Goal: Task Accomplishment & Management: Use online tool/utility

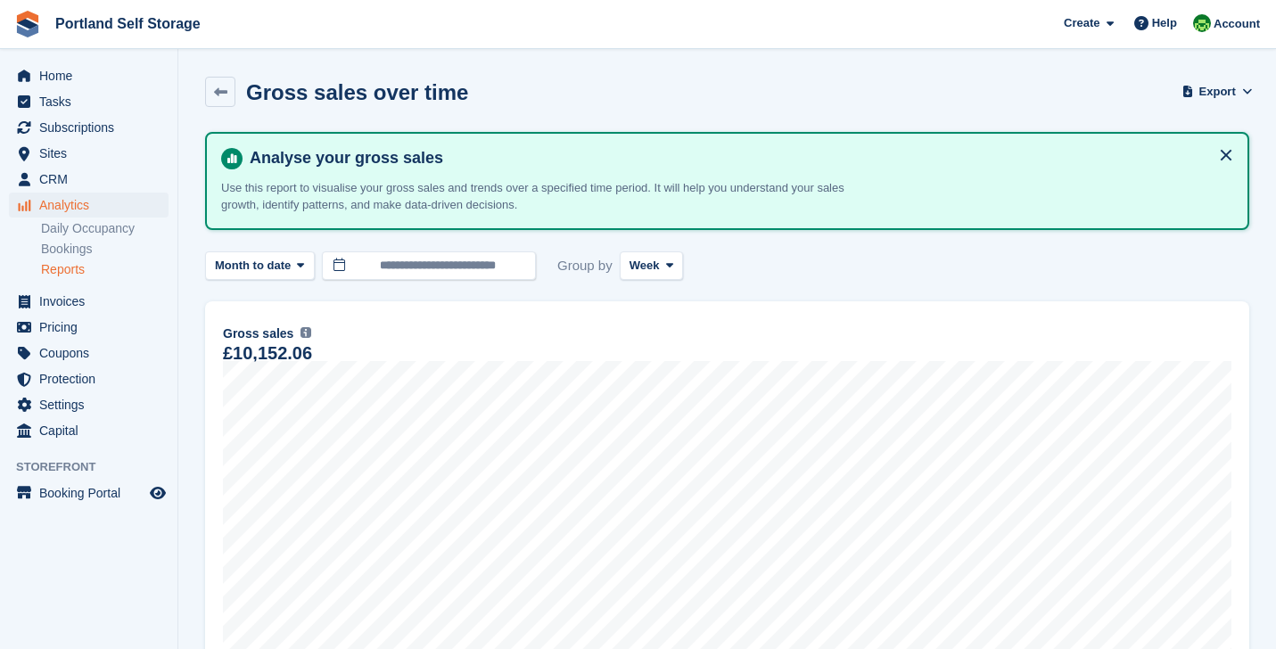
click at [179, 190] on section "Gross sales over time Export Export gross sales over time metrics Export a CSV …" at bounding box center [727, 471] width 1098 height 942
click at [86, 78] on span "Home" at bounding box center [92, 75] width 107 height 25
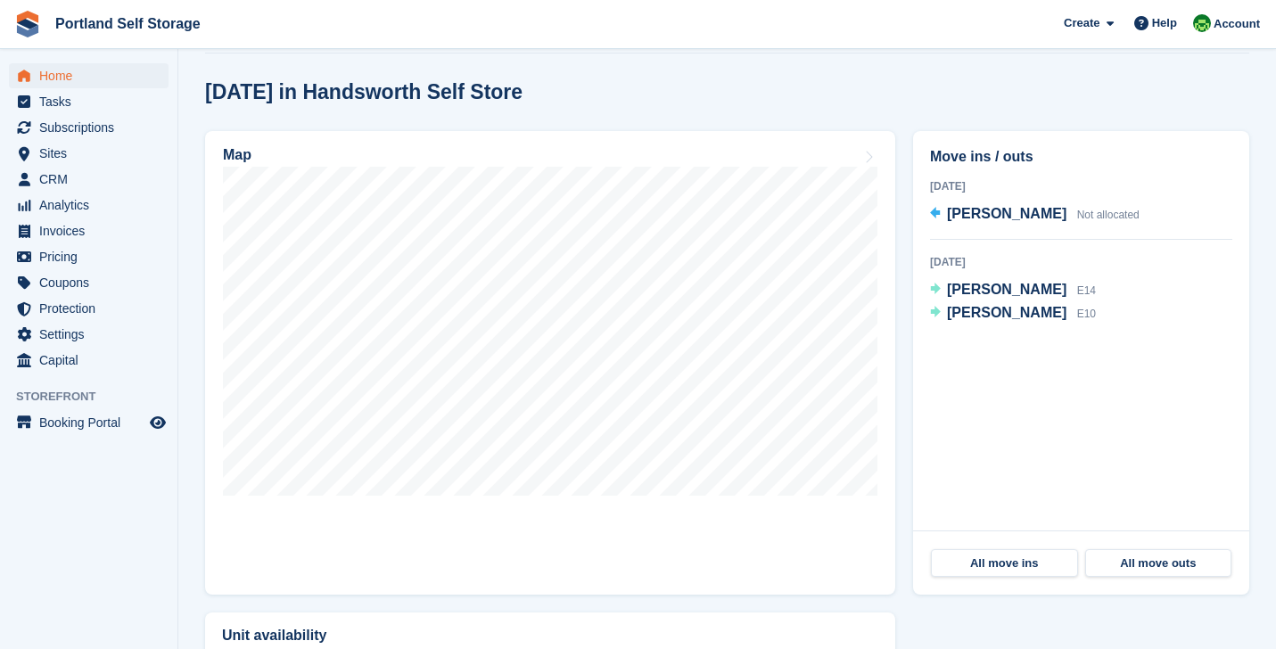
scroll to position [465, 0]
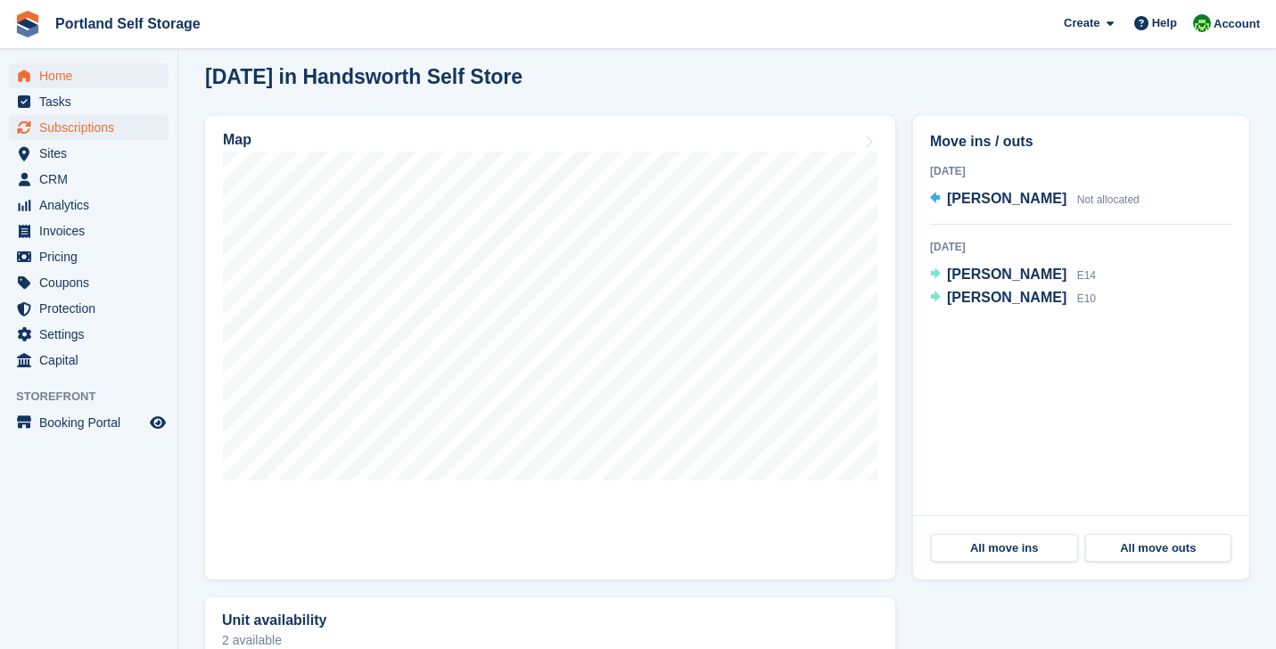
click at [106, 123] on span "Subscriptions" at bounding box center [92, 127] width 107 height 25
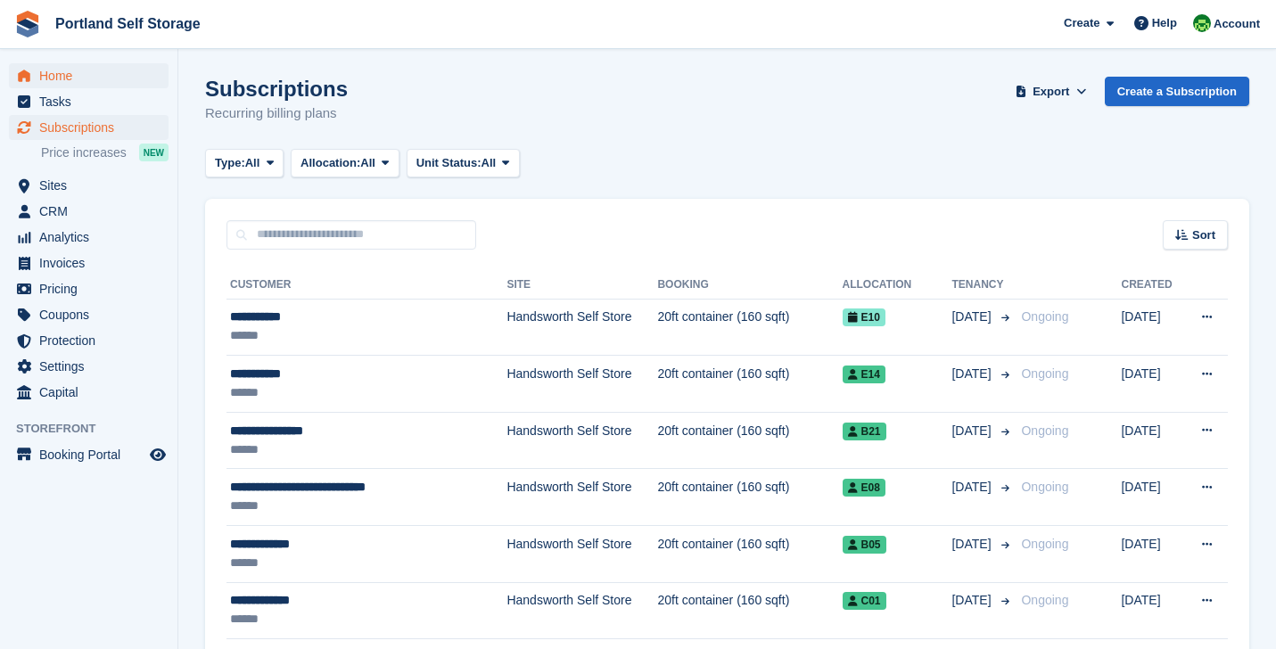
click at [84, 75] on span "Home" at bounding box center [92, 75] width 107 height 25
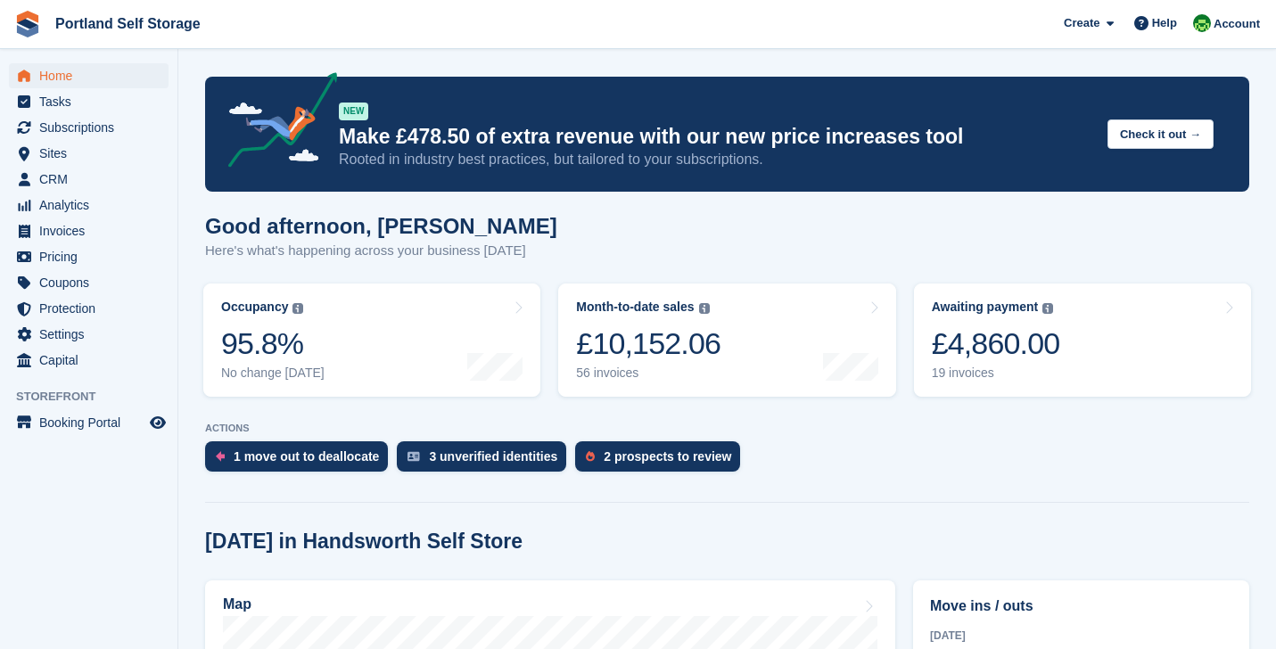
scroll to position [438, 0]
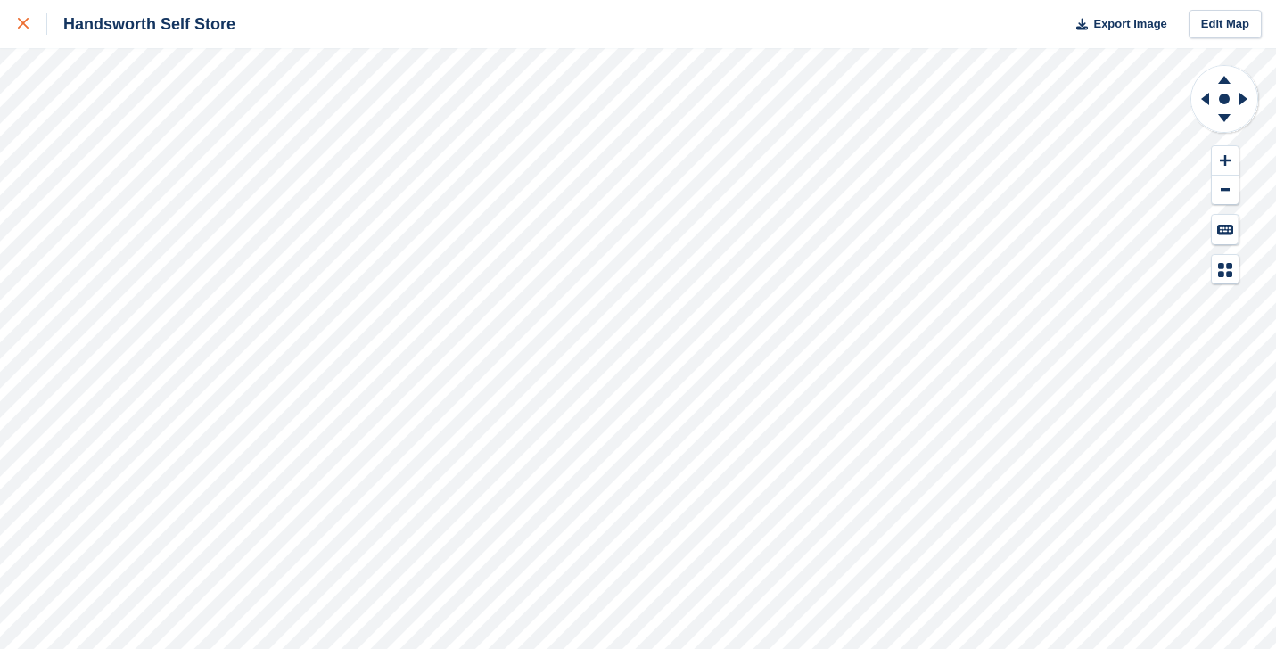
click at [30, 25] on div at bounding box center [32, 23] width 29 height 21
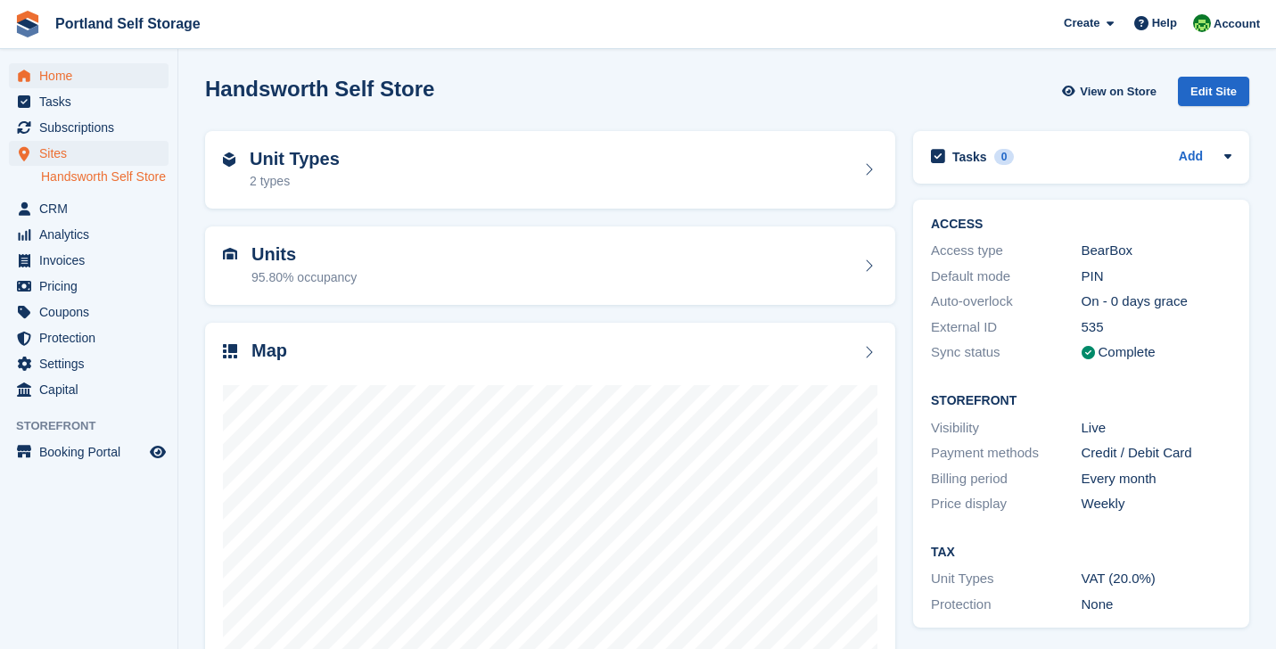
click at [60, 83] on span "Home" at bounding box center [92, 75] width 107 height 25
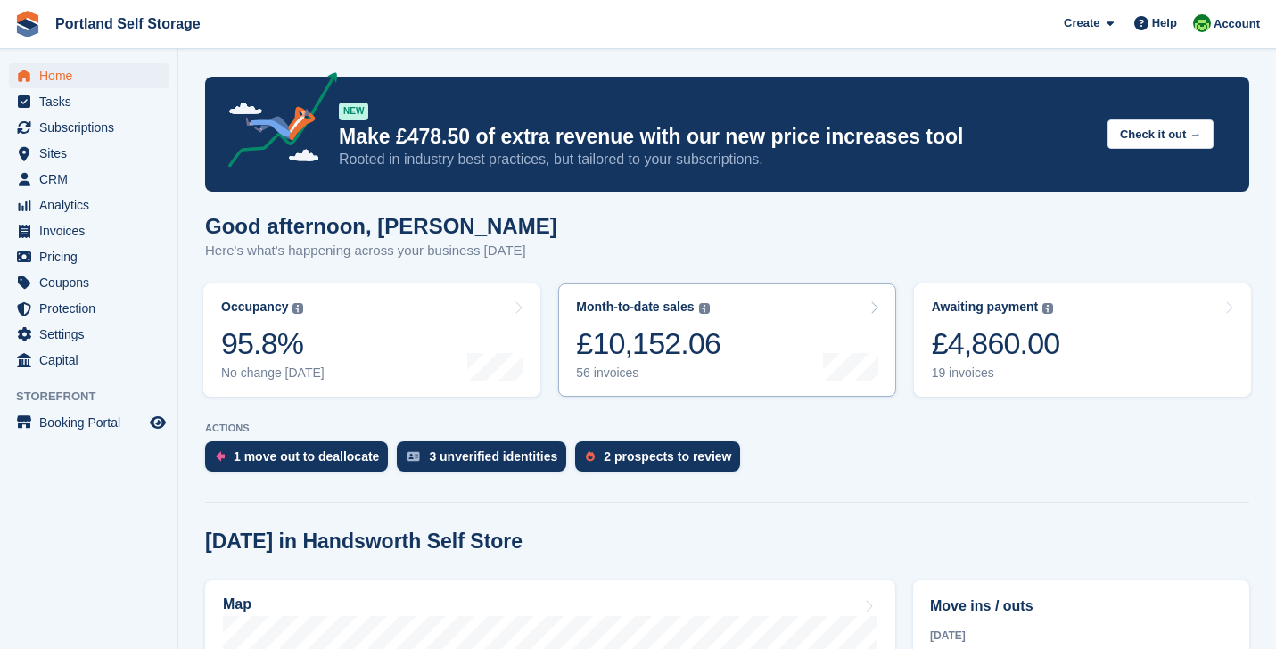
click at [633, 349] on div "£10,152.06" at bounding box center [648, 343] width 144 height 37
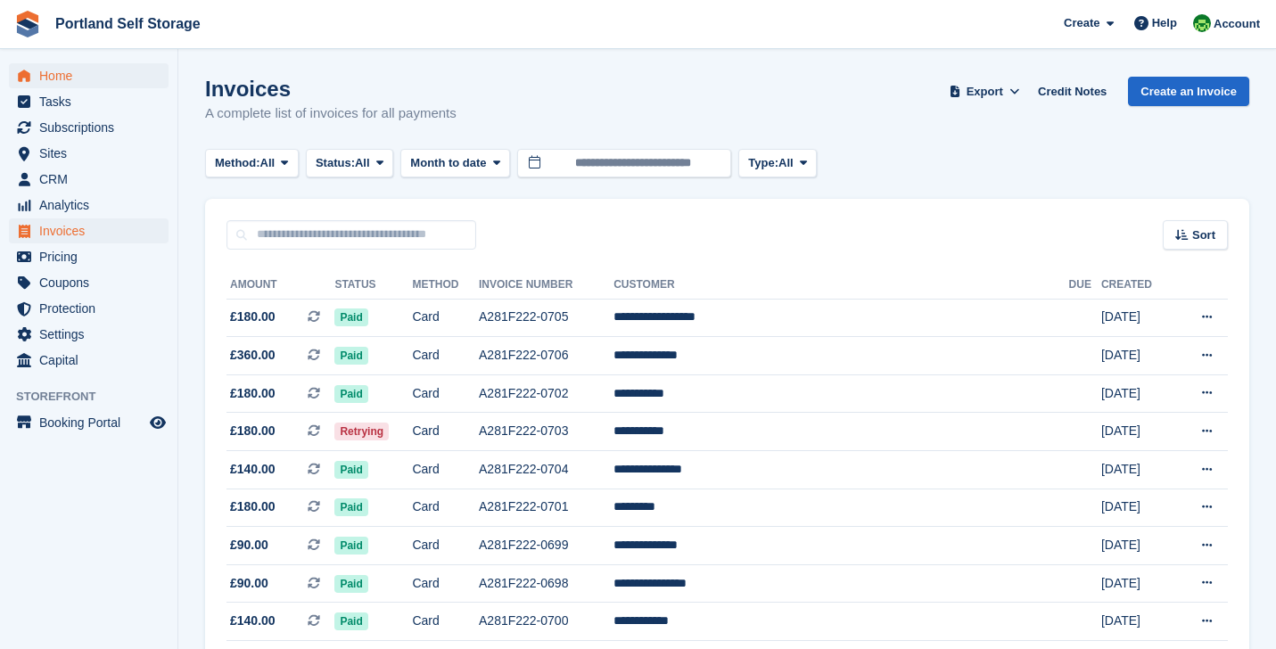
click at [107, 78] on span "Home" at bounding box center [92, 75] width 107 height 25
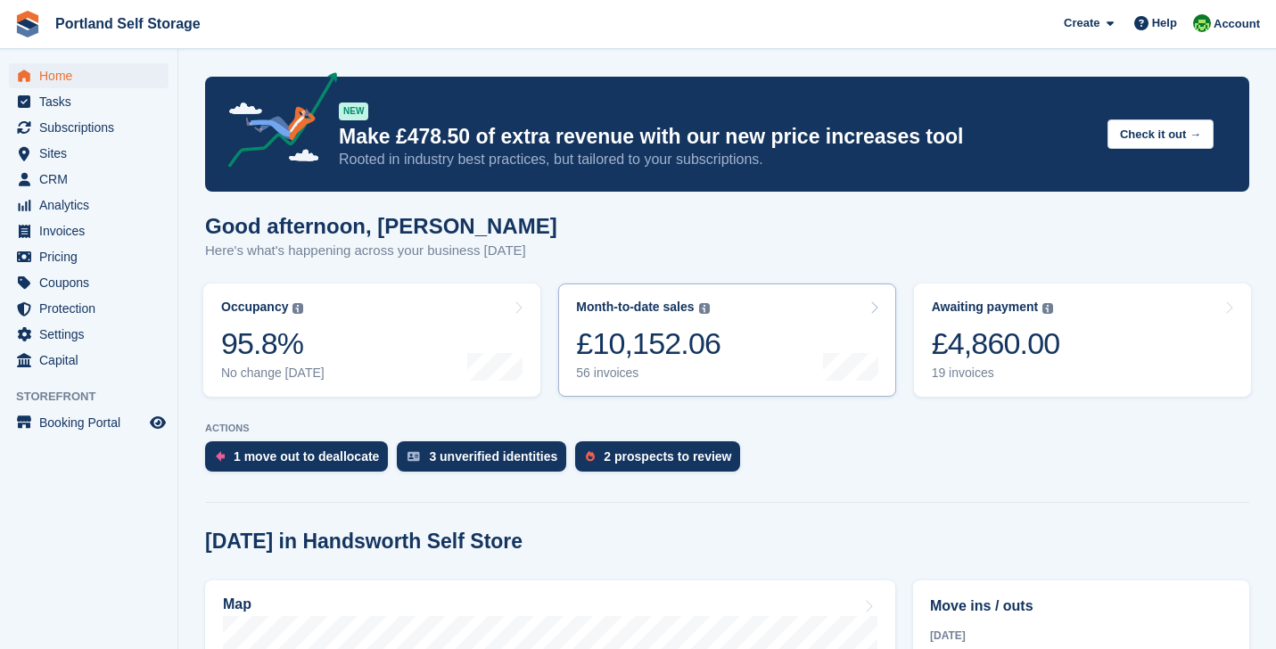
click at [606, 331] on div "£10,152.06" at bounding box center [648, 343] width 144 height 37
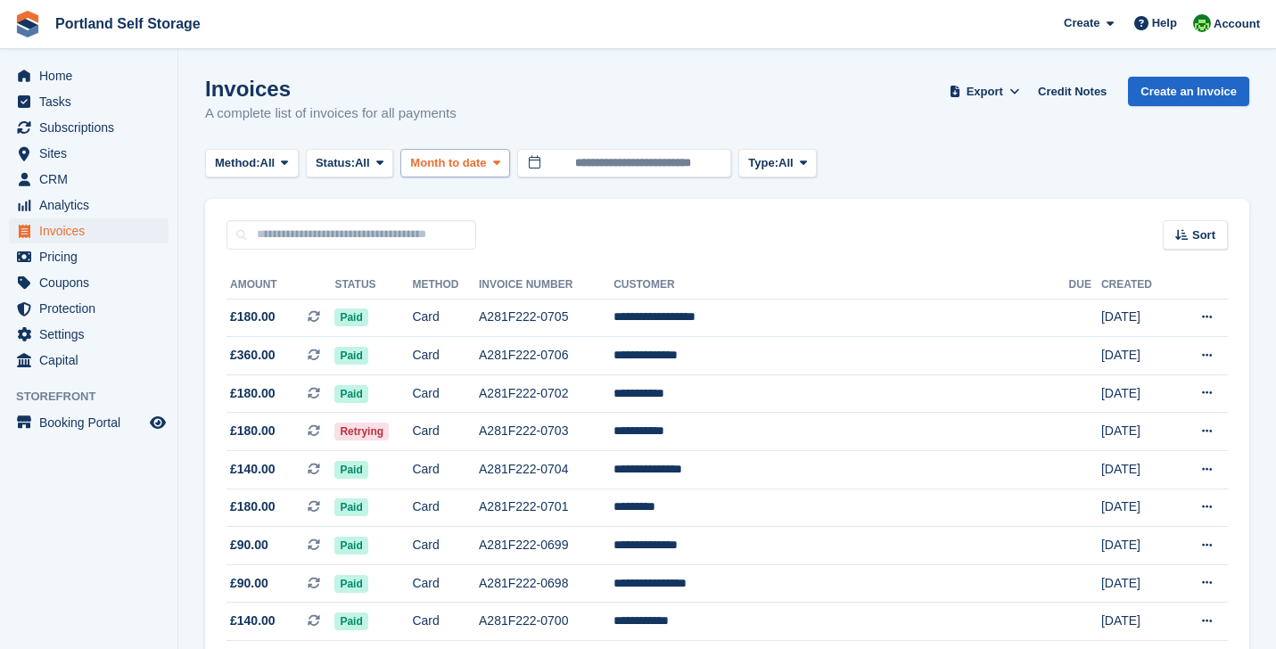
click at [457, 166] on span "Month to date" at bounding box center [448, 163] width 76 height 18
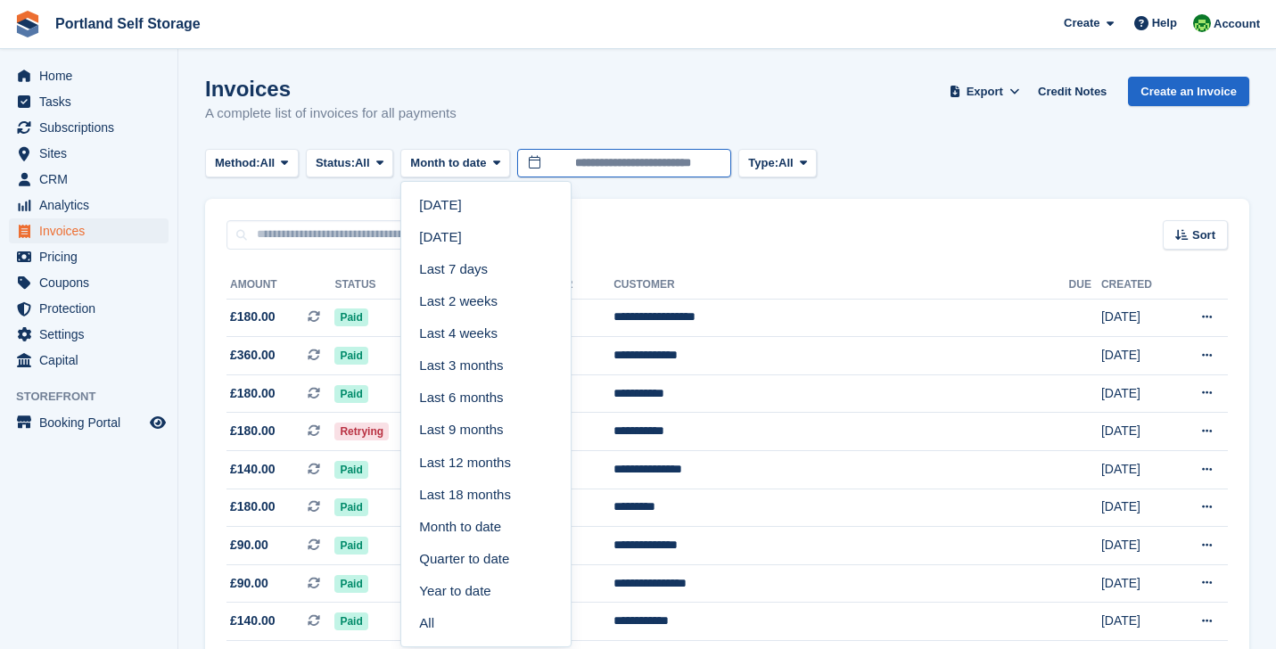
click at [567, 158] on input "**********" at bounding box center [624, 163] width 214 height 29
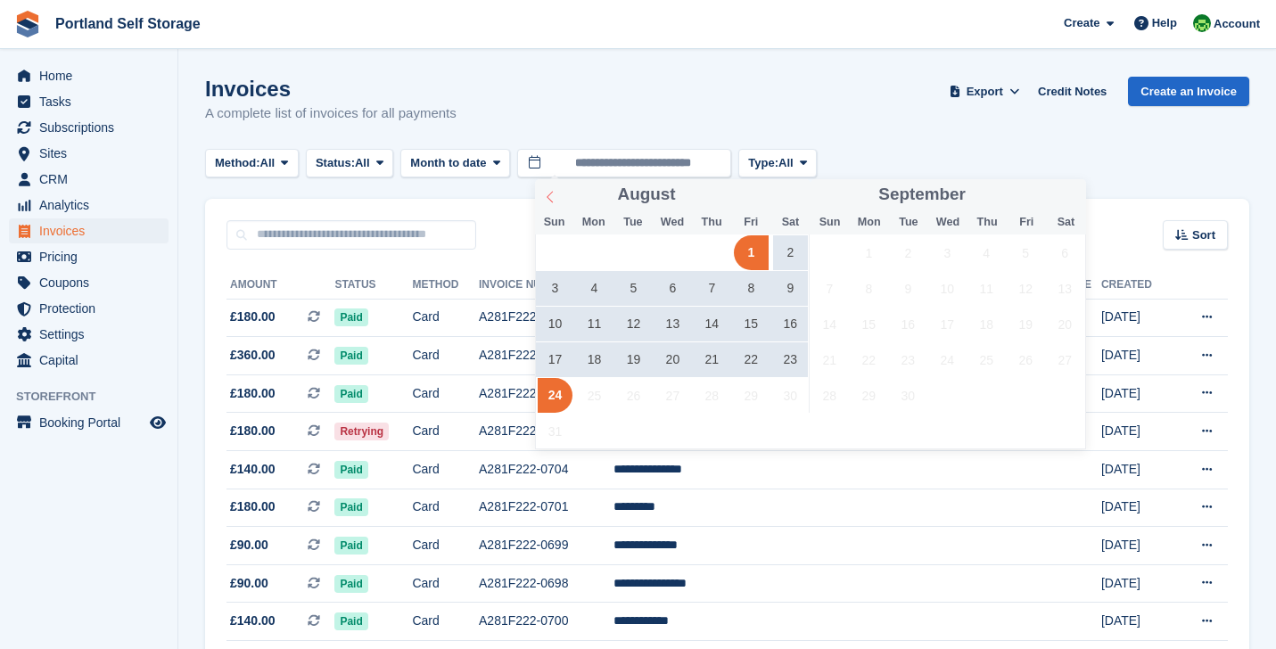
click at [558, 196] on span at bounding box center [550, 194] width 30 height 30
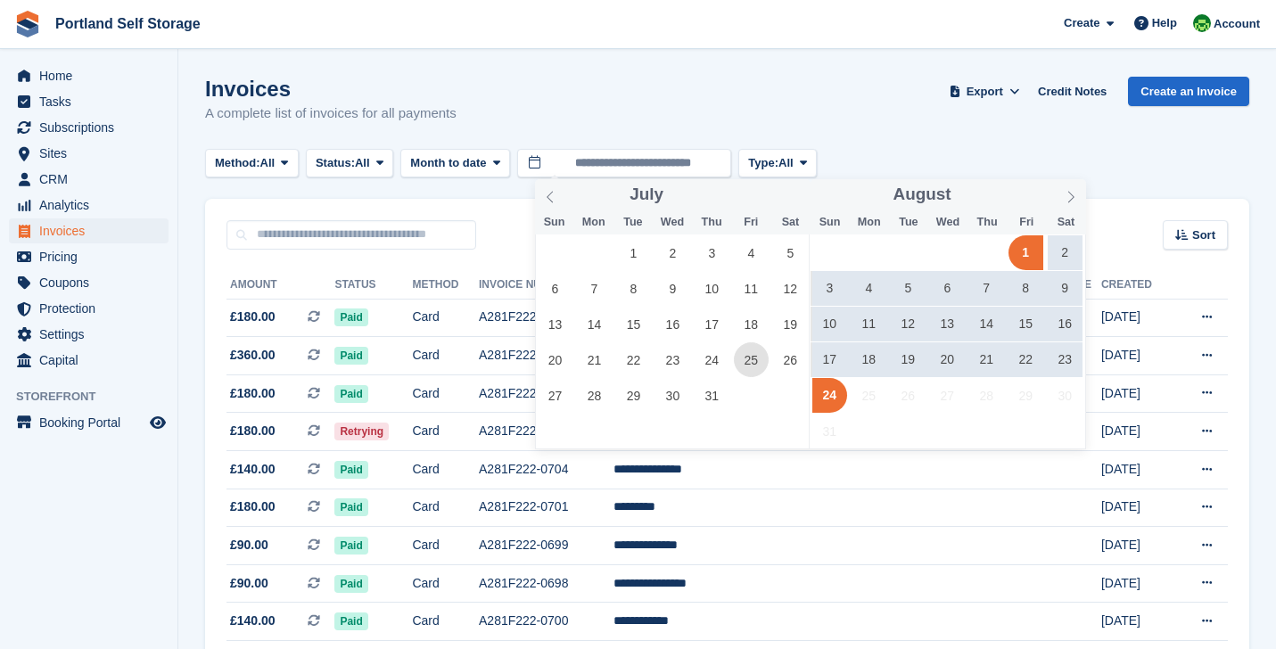
click at [749, 367] on span "25" at bounding box center [751, 359] width 35 height 35
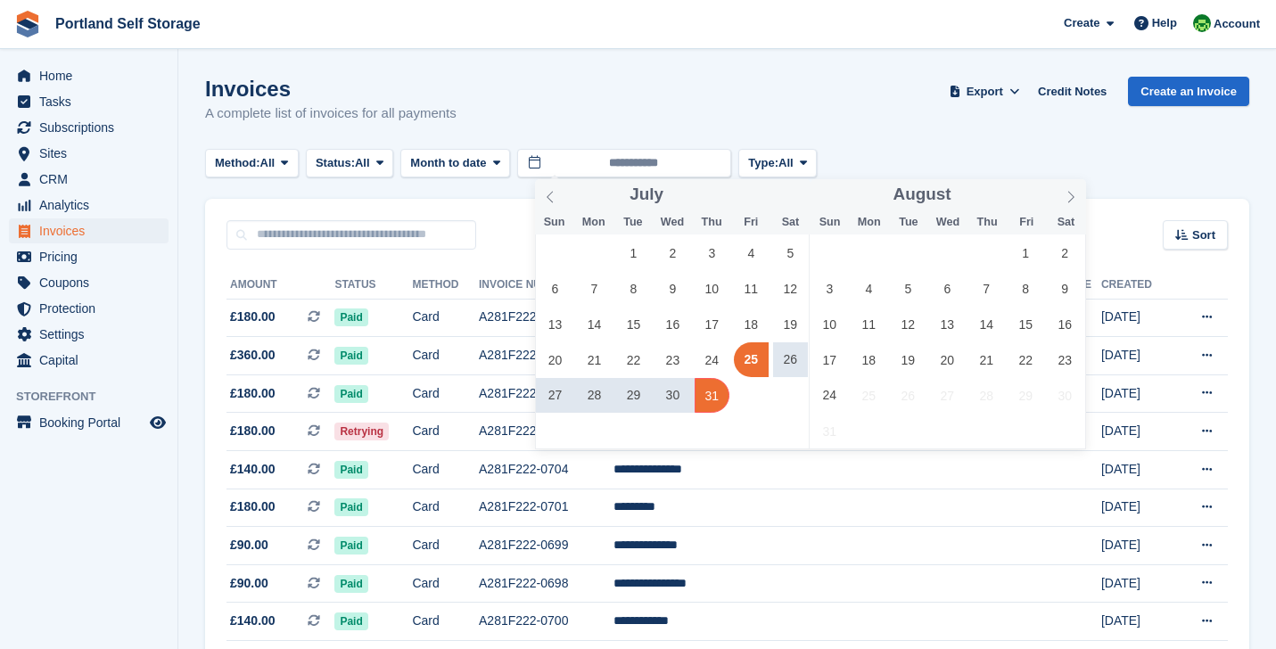
click at [709, 404] on span "31" at bounding box center [712, 395] width 35 height 35
type input "**********"
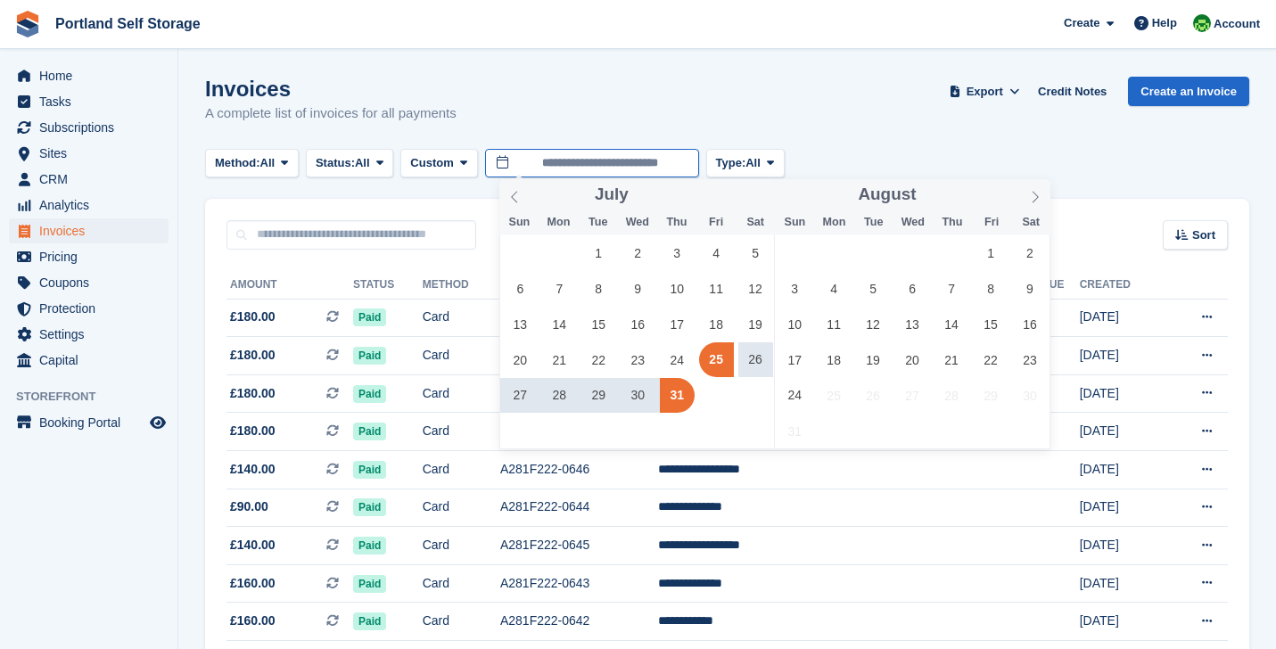
click at [578, 159] on input "**********" at bounding box center [592, 163] width 214 height 29
click at [453, 162] on span "Custom" at bounding box center [431, 163] width 43 height 18
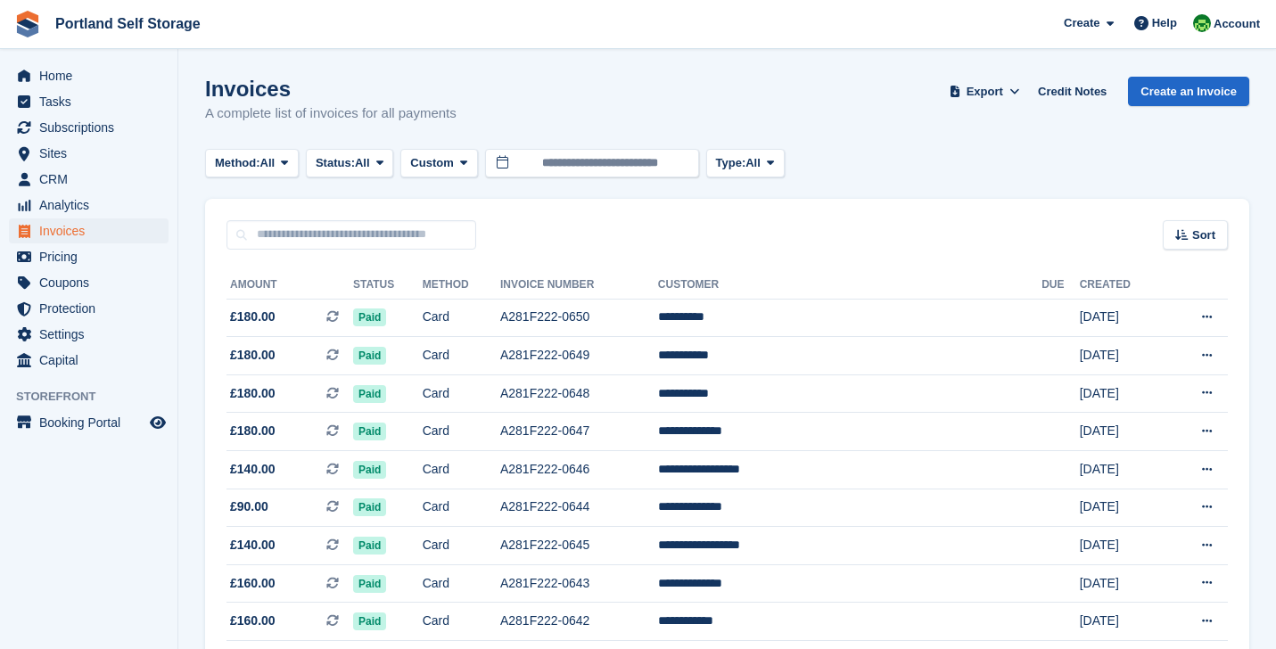
click at [453, 162] on span "Custom" at bounding box center [431, 163] width 43 height 18
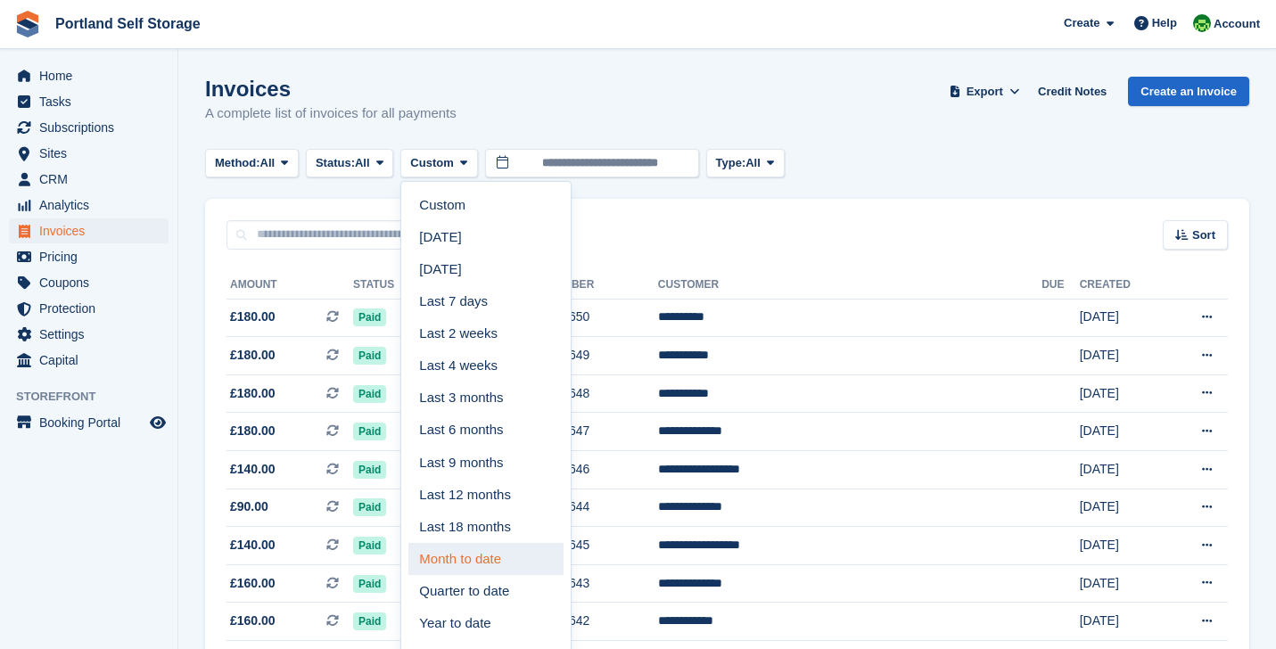
click at [507, 546] on link "Month to date" at bounding box center [485, 559] width 155 height 32
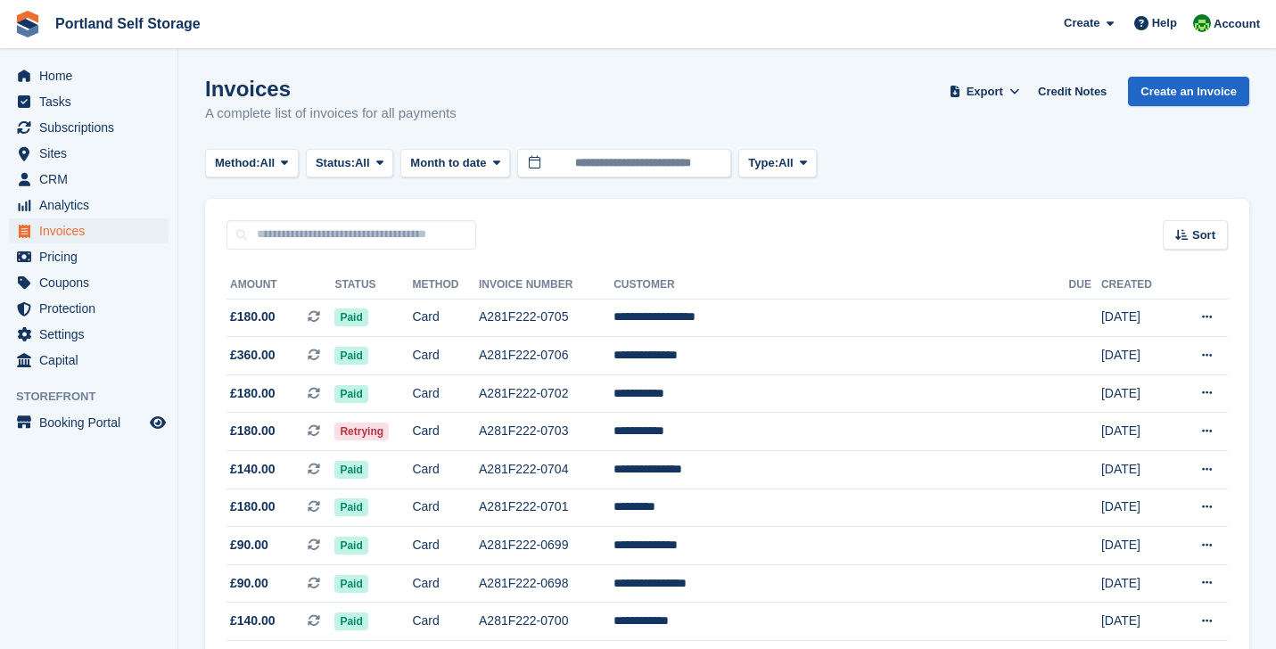
click at [96, 224] on span "Invoices" at bounding box center [92, 230] width 107 height 25
click at [105, 67] on span "Home" at bounding box center [92, 75] width 107 height 25
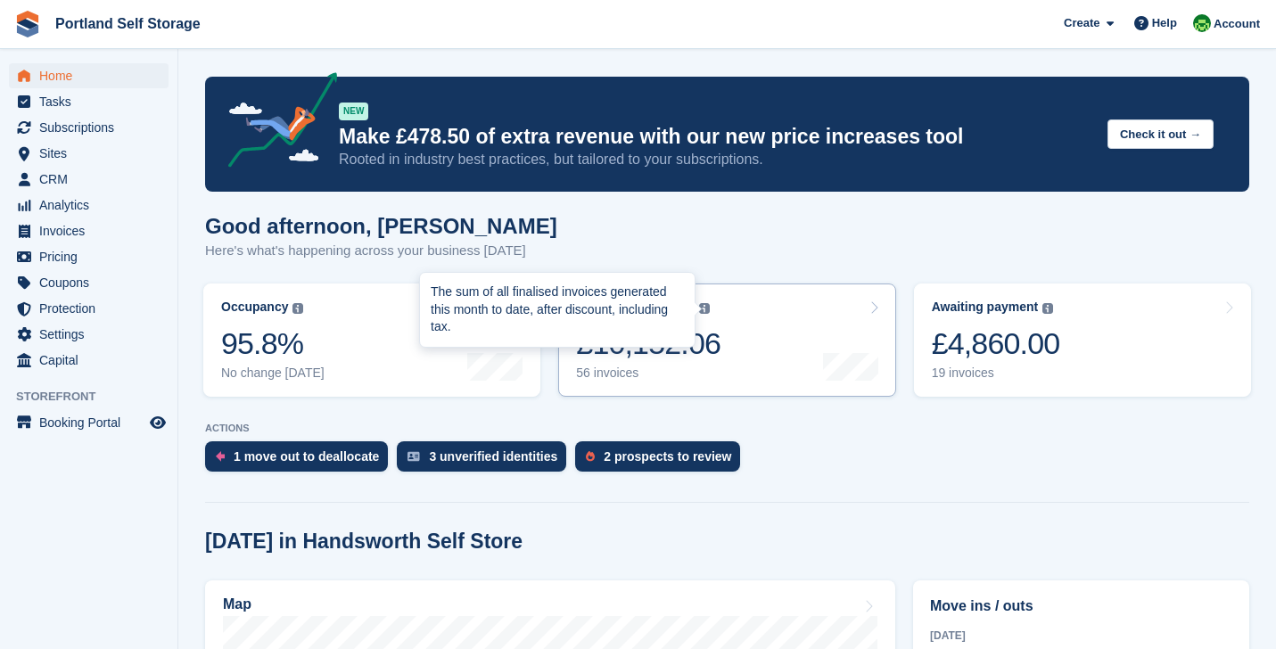
click at [710, 309] on img at bounding box center [704, 308] width 11 height 11
